Goal: Find specific page/section: Find specific page/section

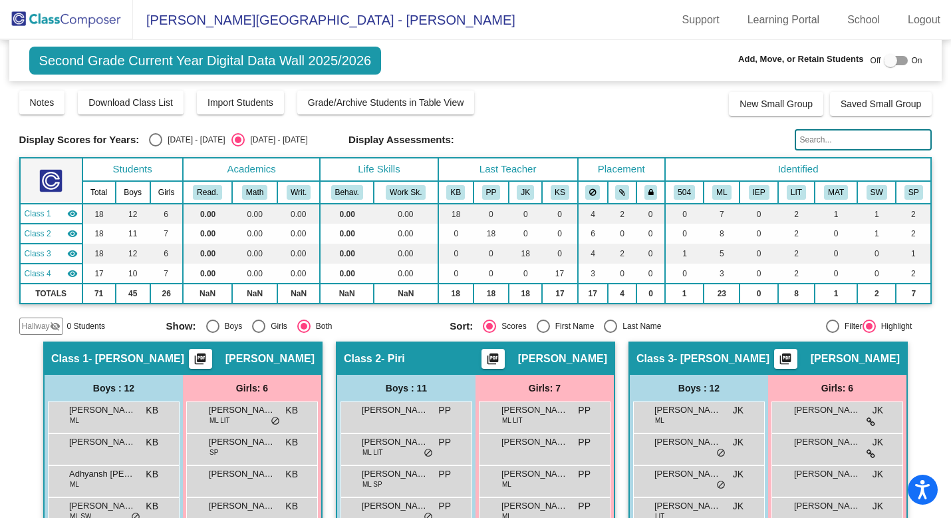
click at [73, 18] on img at bounding box center [66, 19] width 133 height 39
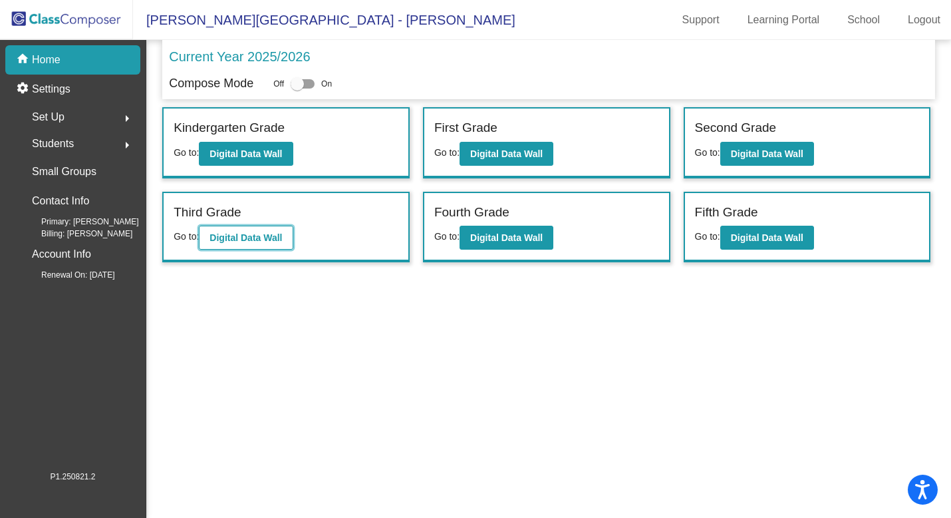
click at [282, 235] on b "Digital Data Wall" at bounding box center [246, 237] width 73 height 11
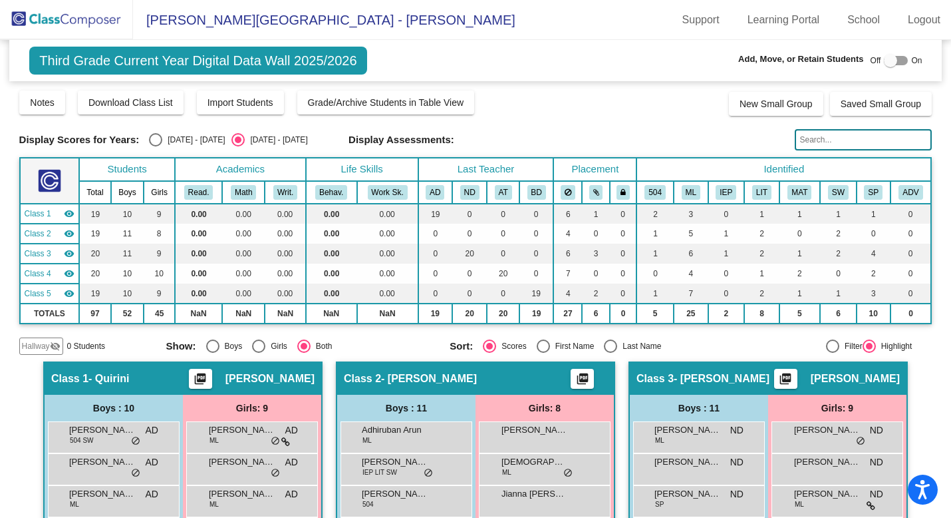
click at [67, 16] on img at bounding box center [66, 19] width 133 height 39
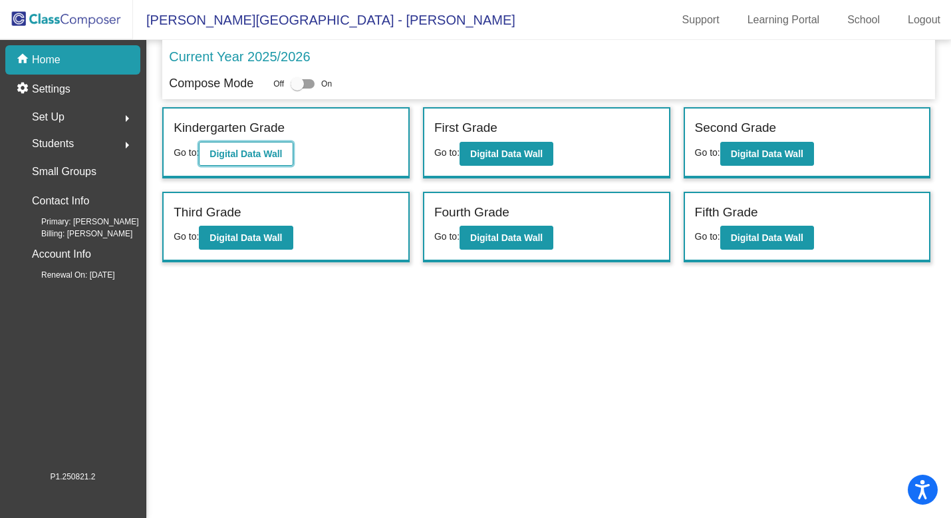
click at [249, 143] on button "Digital Data Wall" at bounding box center [246, 154] width 94 height 24
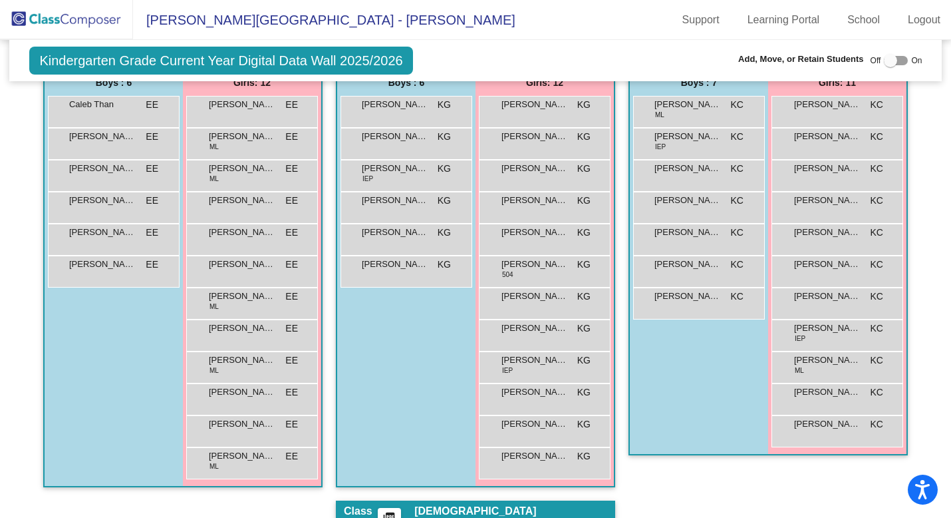
scroll to position [311, 0]
